Goal: Transaction & Acquisition: Purchase product/service

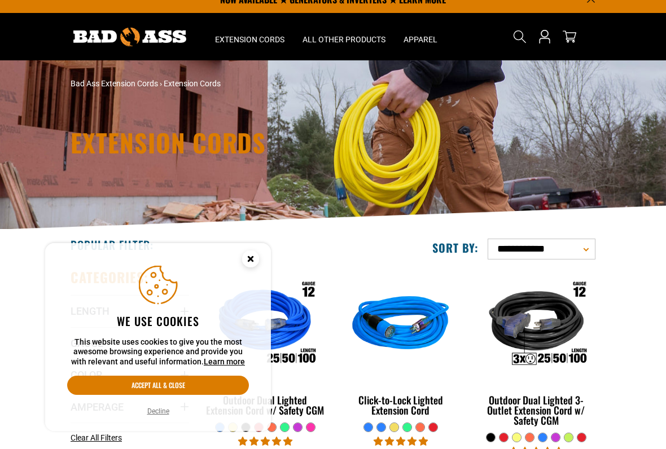
scroll to position [16, 0]
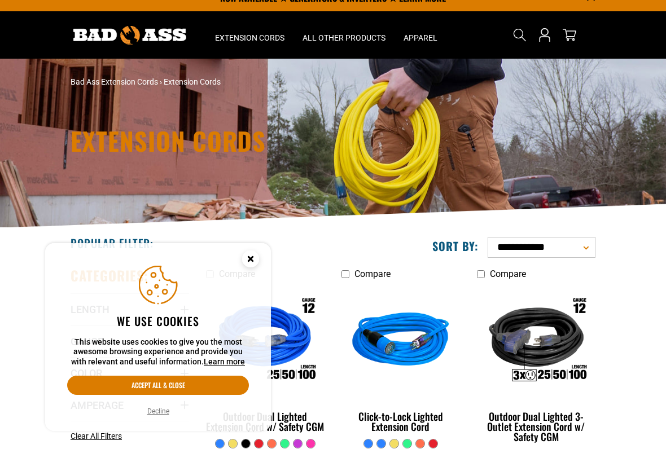
click at [254, 270] on icon "Cookie Consent" at bounding box center [251, 261] width 34 height 34
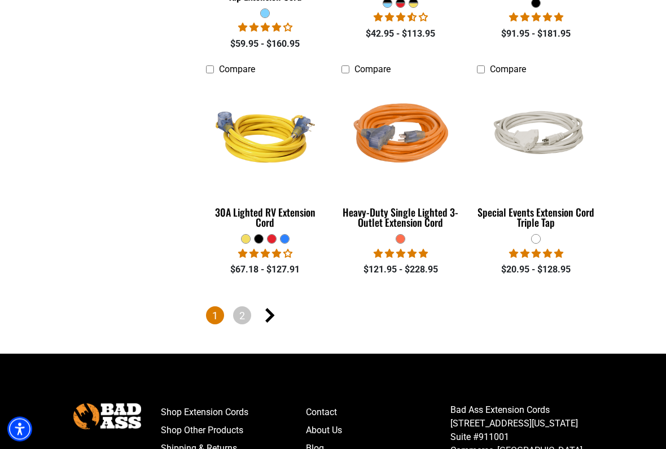
scroll to position [2312, 0]
click at [270, 308] on icon "Next page" at bounding box center [270, 315] width 10 height 15
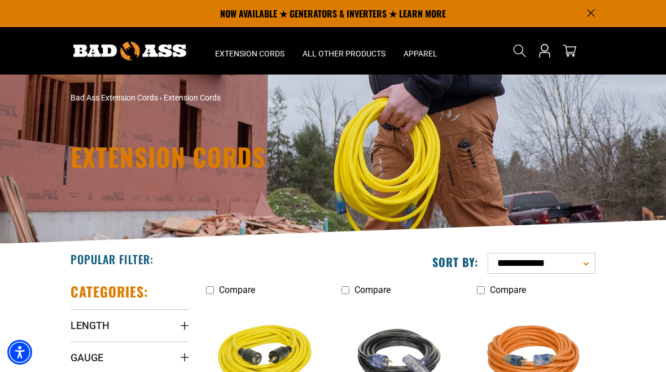
click at [520, 58] on icon "Search" at bounding box center [520, 51] width 14 height 14
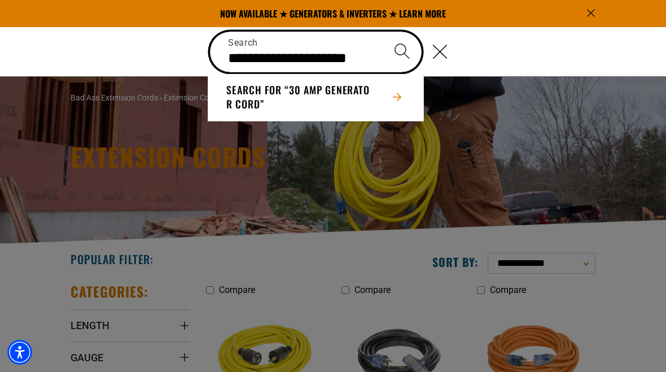
type input "**********"
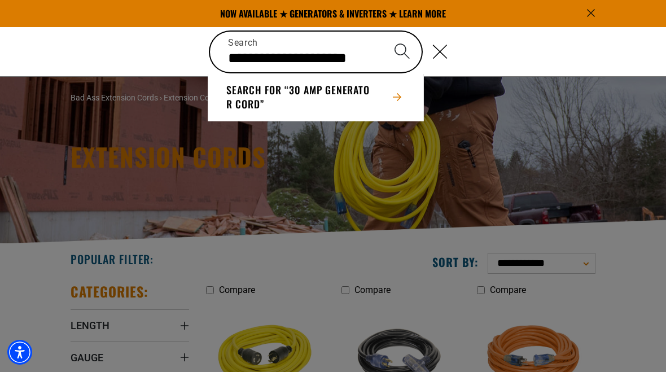
click at [308, 92] on button "Search for “30 amp generator cord”" at bounding box center [315, 97] width 215 height 46
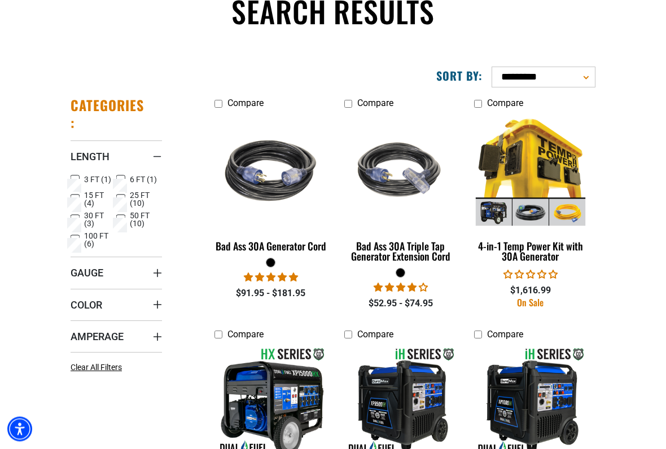
scroll to position [103, 0]
click at [279, 179] on img at bounding box center [271, 170] width 122 height 109
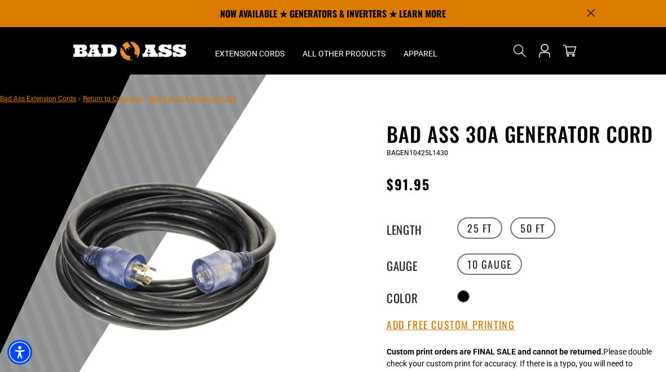
click at [537, 223] on label "50 FT" at bounding box center [532, 227] width 45 height 21
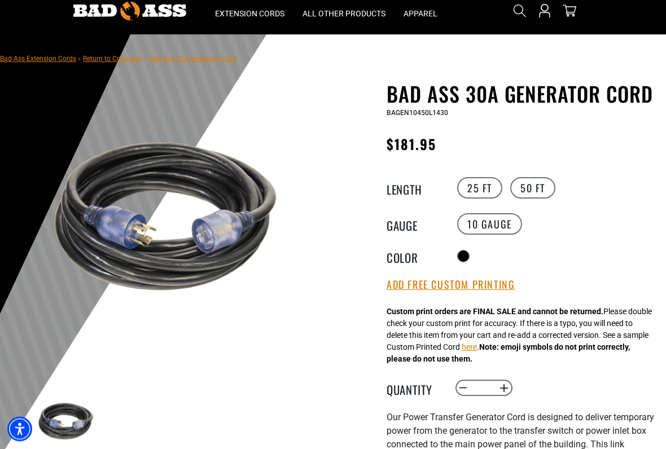
scroll to position [40, 0]
